Goal: Navigation & Orientation: Find specific page/section

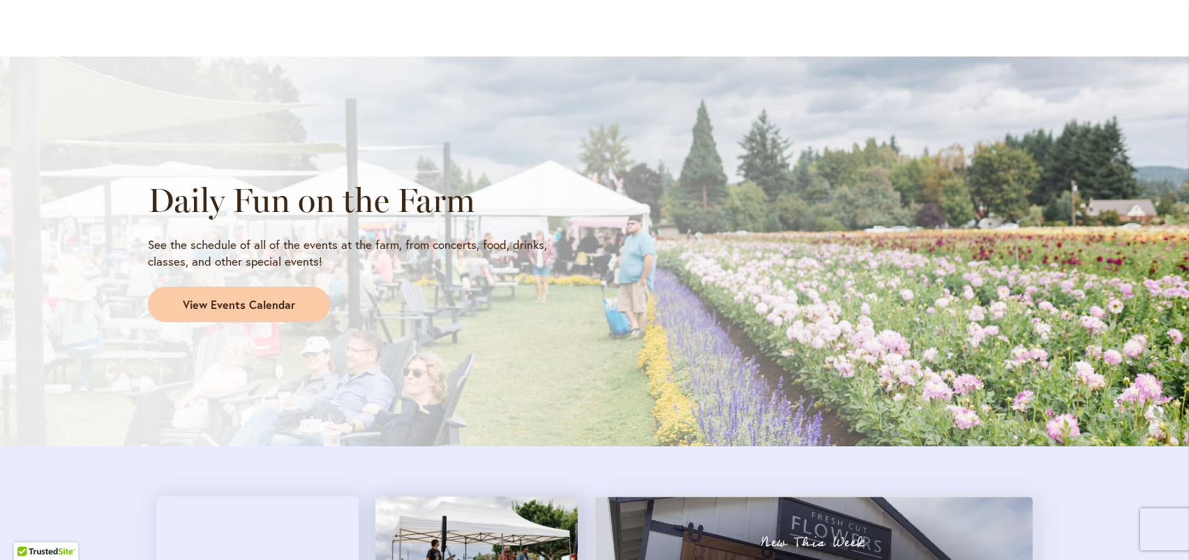
scroll to position [1186, 0]
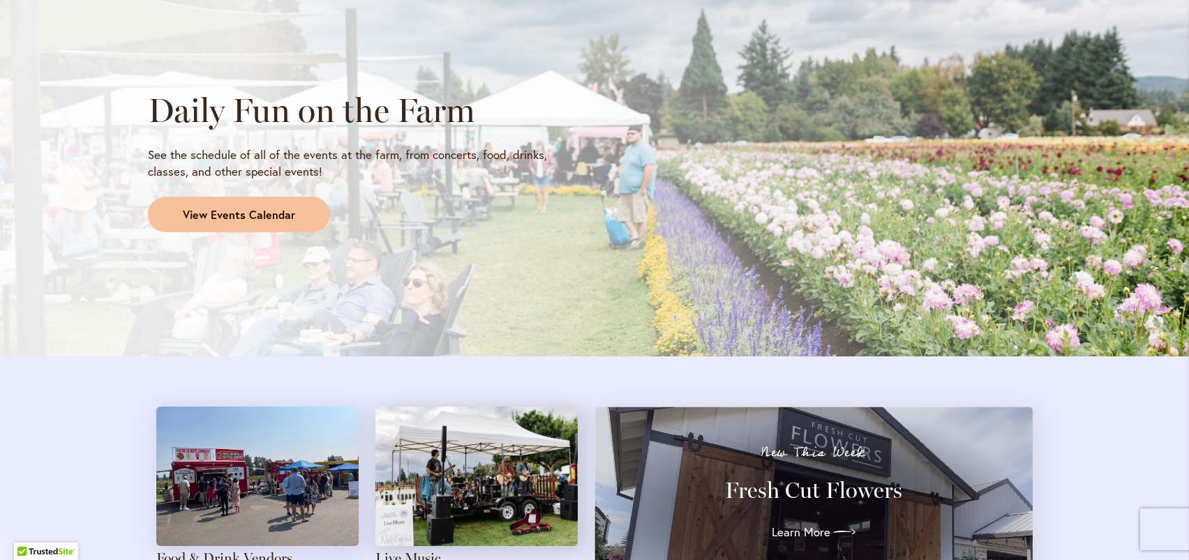
click at [229, 215] on span "View Events Calendar" at bounding box center [239, 215] width 112 height 16
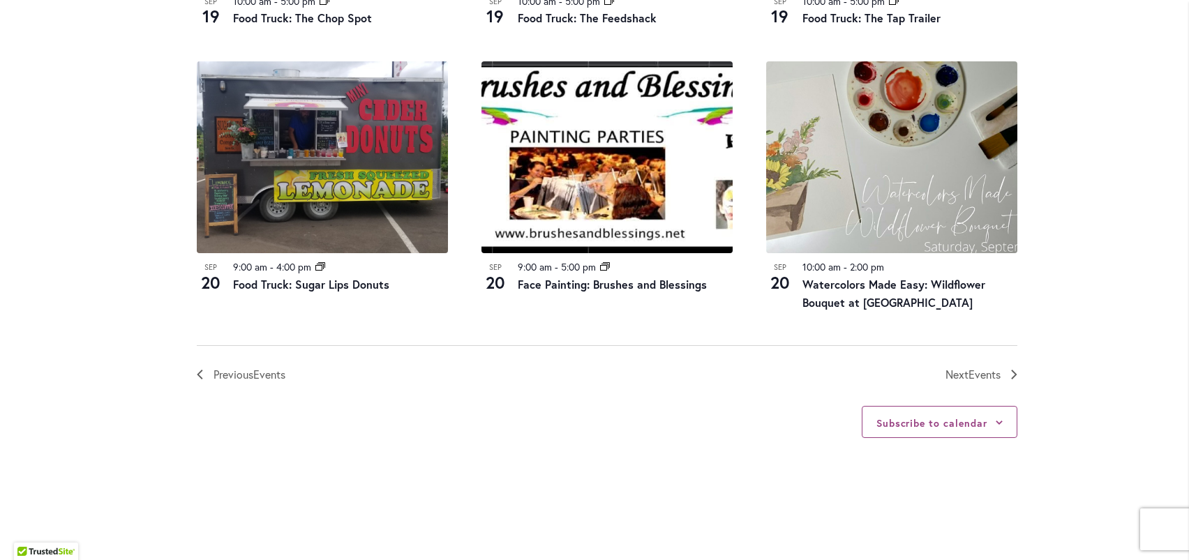
scroll to position [1535, 0]
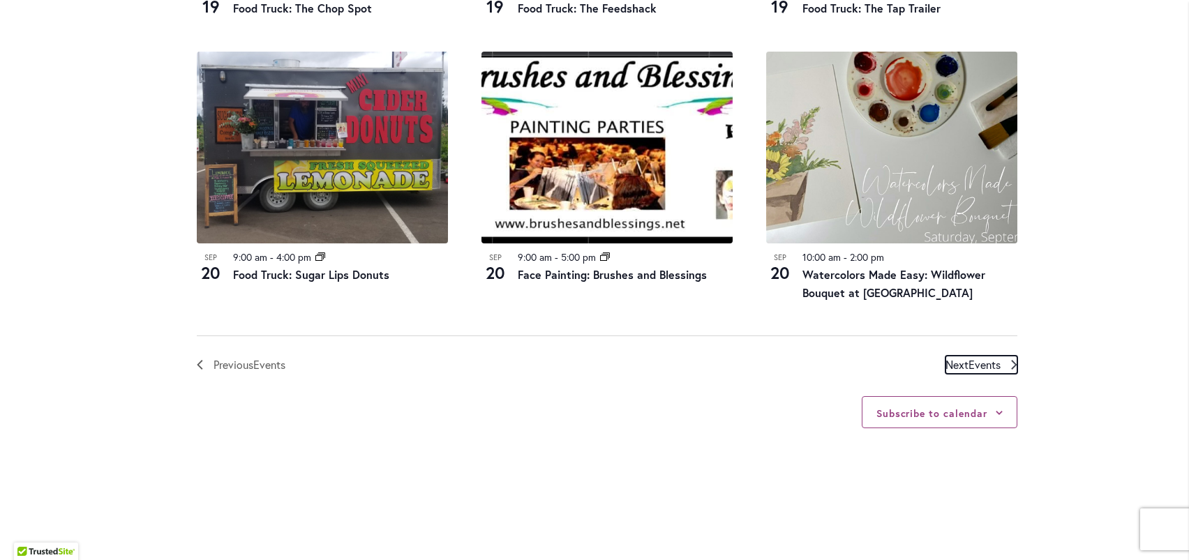
click at [971, 362] on span "Events" at bounding box center [984, 364] width 32 height 15
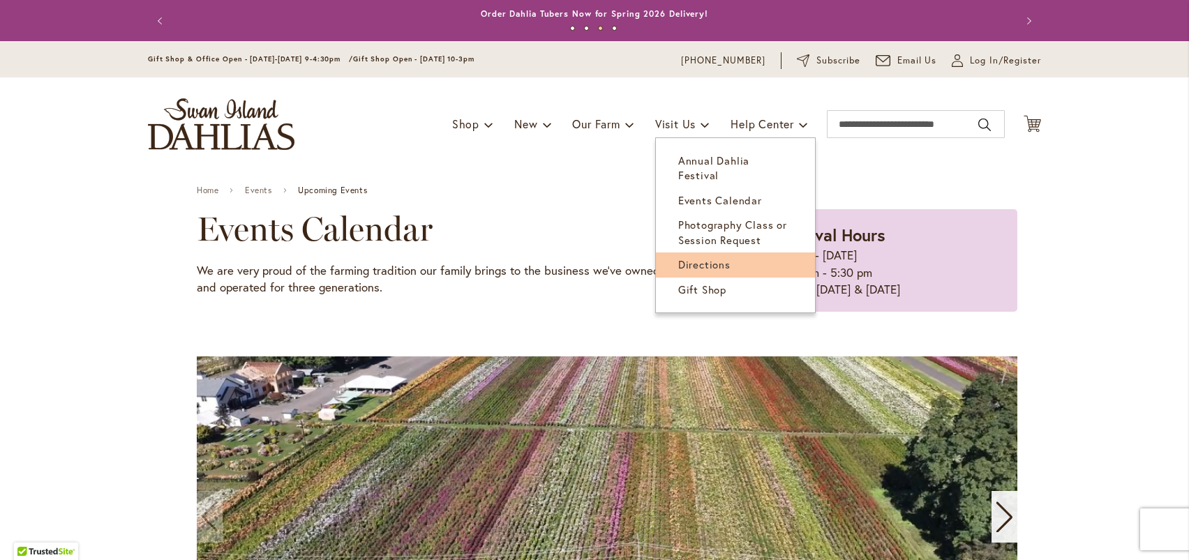
click at [701, 257] on span "Directions" at bounding box center [704, 264] width 52 height 14
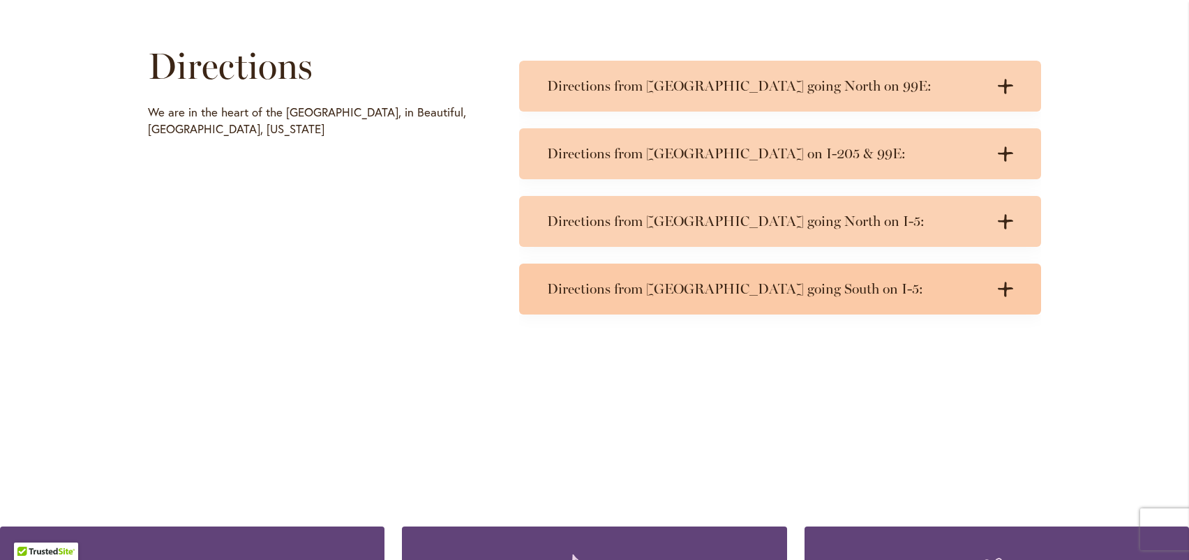
scroll to position [698, 0]
